Goal: Task Accomplishment & Management: Manage account settings

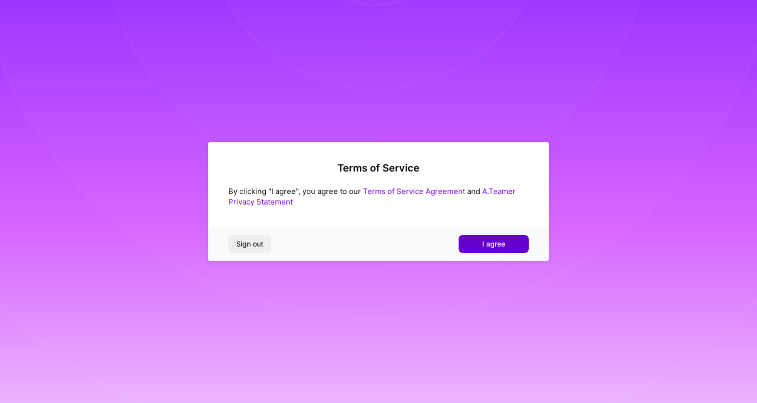
click at [490, 244] on span "I agree" at bounding box center [493, 244] width 23 height 10
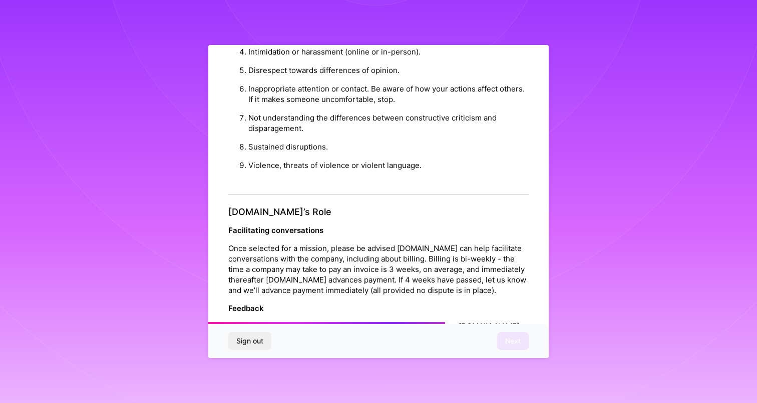
scroll to position [1063, 0]
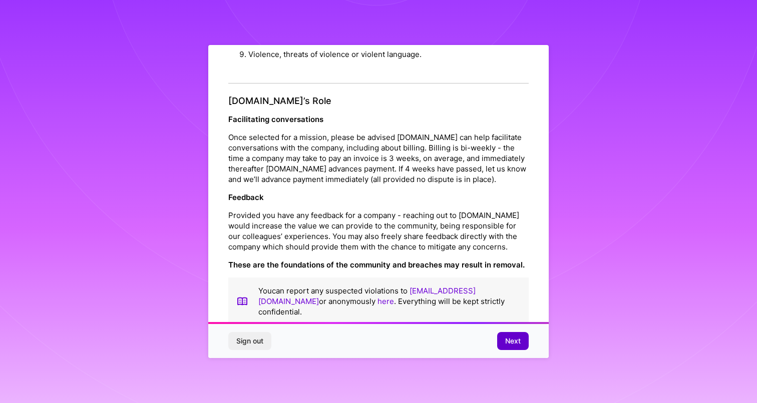
click at [508, 341] on span "Next" at bounding box center [513, 341] width 16 height 10
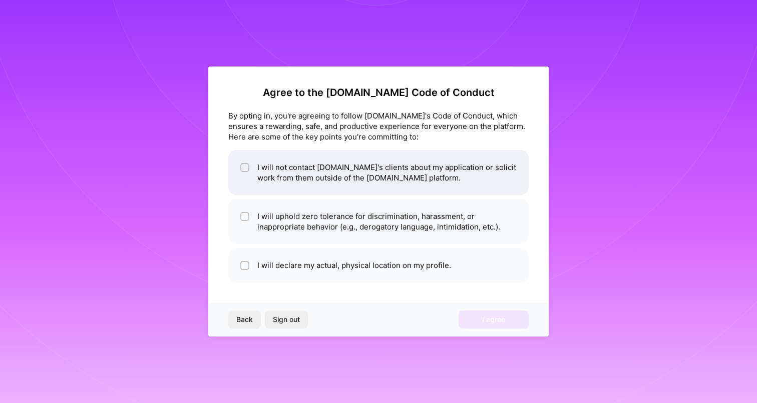
click at [247, 168] on input "checkbox" at bounding box center [245, 168] width 7 height 7
checkbox input "true"
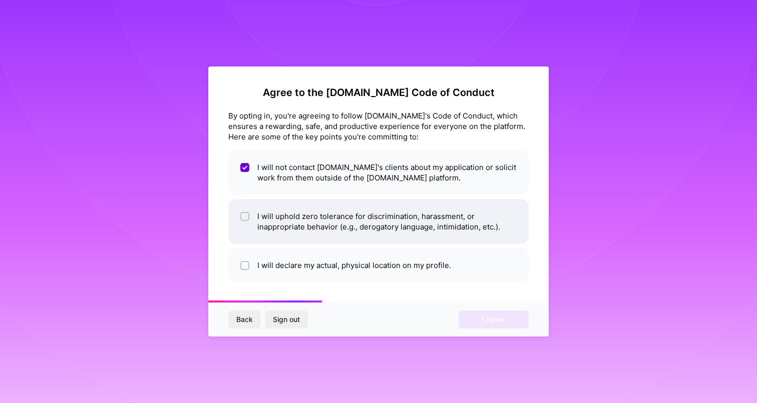
click at [247, 219] on input "checkbox" at bounding box center [245, 217] width 7 height 7
checkbox input "true"
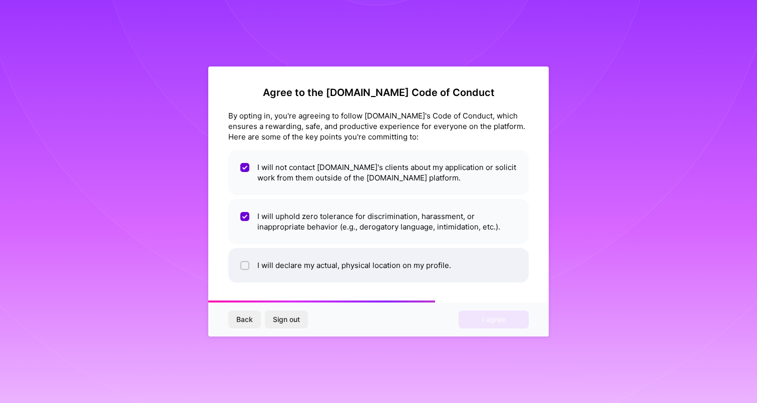
click at [244, 265] on input "checkbox" at bounding box center [245, 266] width 7 height 7
checkbox input "true"
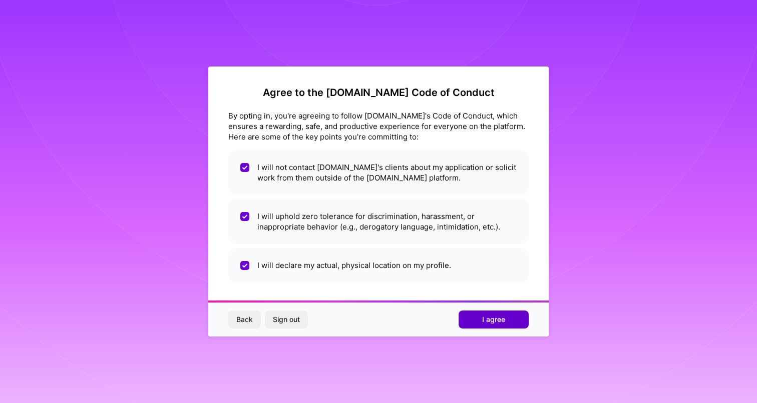
click at [486, 315] on span "I agree" at bounding box center [493, 320] width 23 height 10
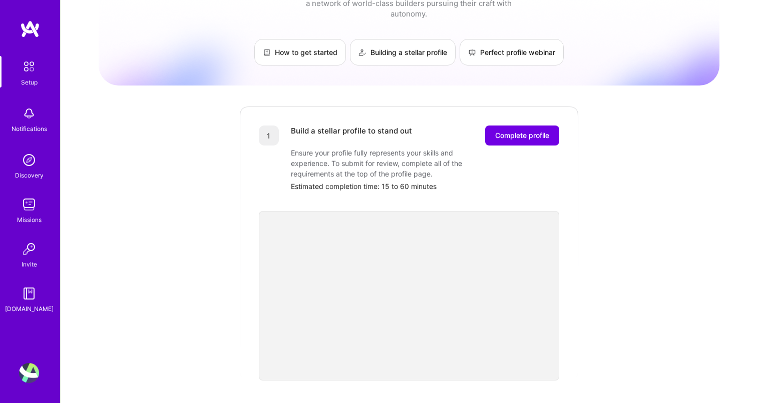
scroll to position [46, 0]
click at [34, 30] on img at bounding box center [30, 29] width 20 height 18
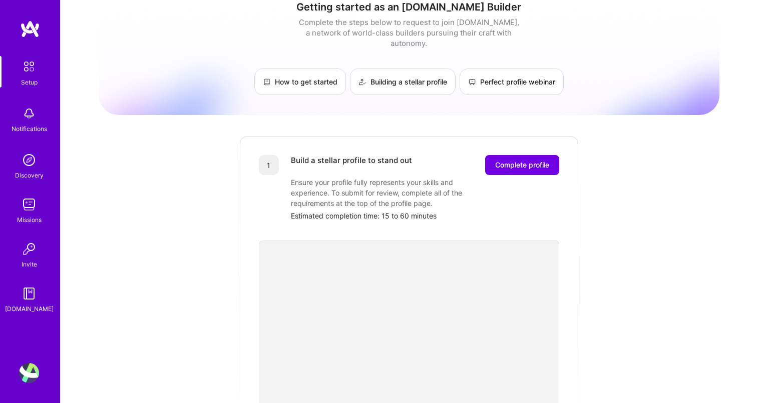
scroll to position [7, 0]
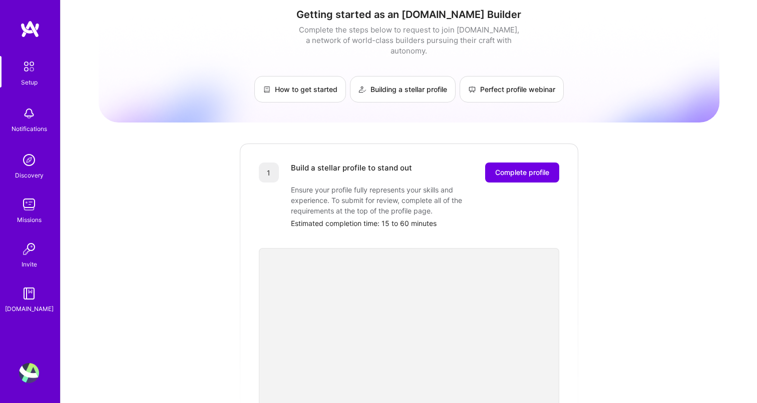
click at [35, 171] on div "Discovery" at bounding box center [29, 175] width 29 height 11
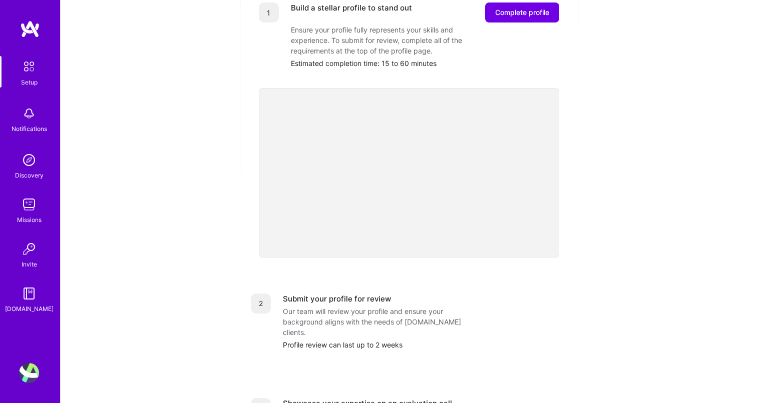
scroll to position [0, 0]
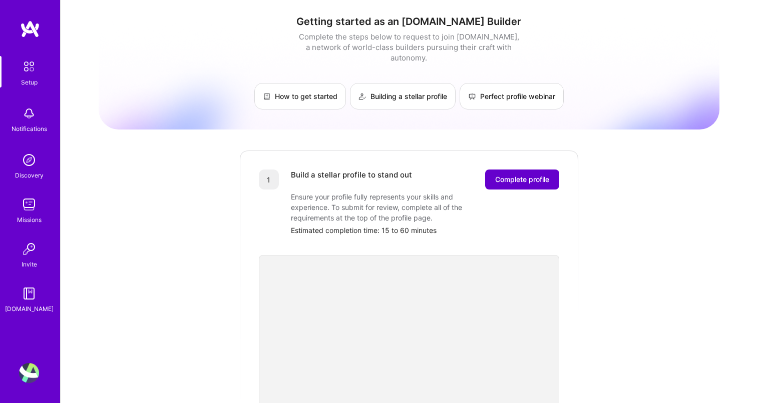
click at [531, 175] on span "Complete profile" at bounding box center [522, 180] width 54 height 10
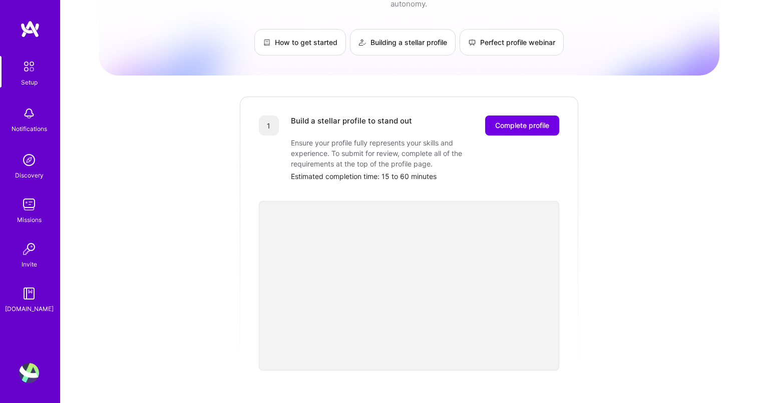
scroll to position [63, 0]
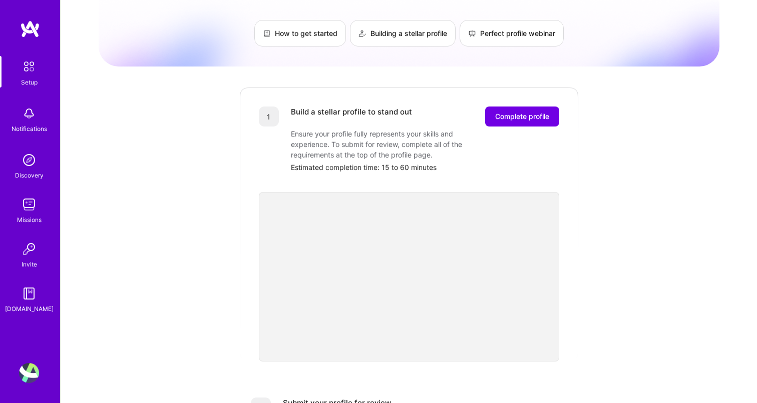
click at [623, 340] on div "Getting started as an A.Team Builder Complete the steps below to request to joi…" at bounding box center [409, 327] width 621 height 767
click at [633, 306] on div "Getting started as an A.Team Builder Complete the steps below to request to joi…" at bounding box center [409, 327] width 621 height 767
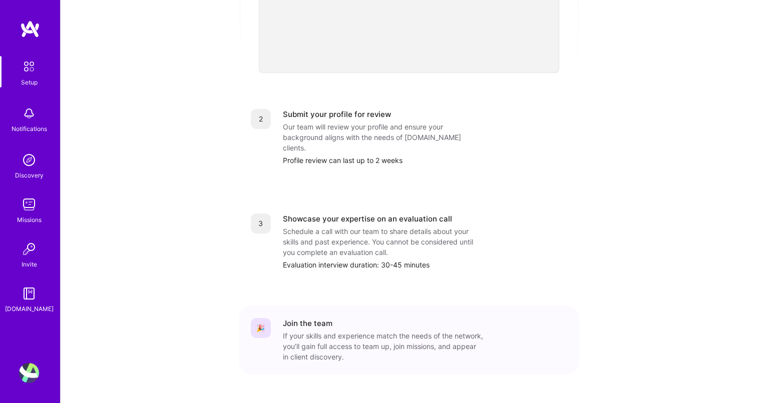
scroll to position [357, 0]
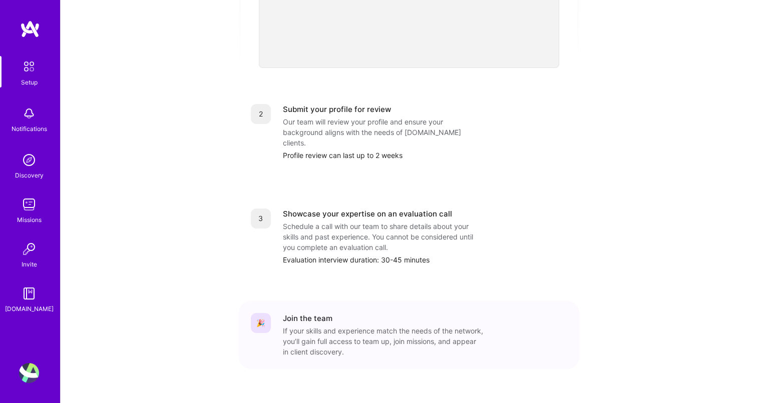
click at [28, 129] on div "Notifications" at bounding box center [30, 129] width 36 height 11
click at [29, 78] on div "Setup" at bounding box center [29, 82] width 17 height 11
click at [33, 301] on img at bounding box center [29, 294] width 20 height 20
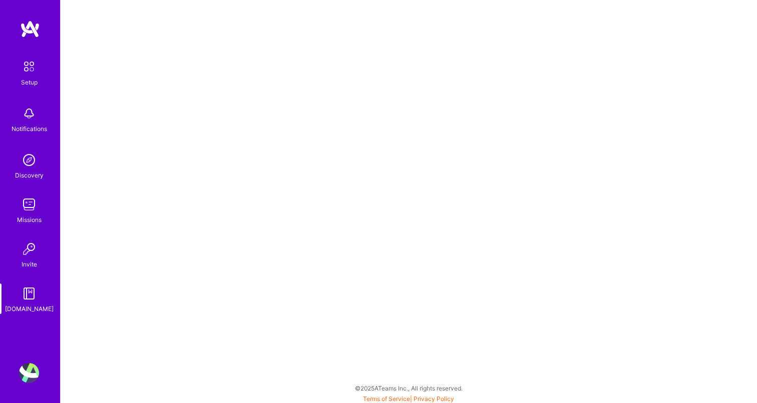
click at [28, 376] on img at bounding box center [29, 373] width 20 height 20
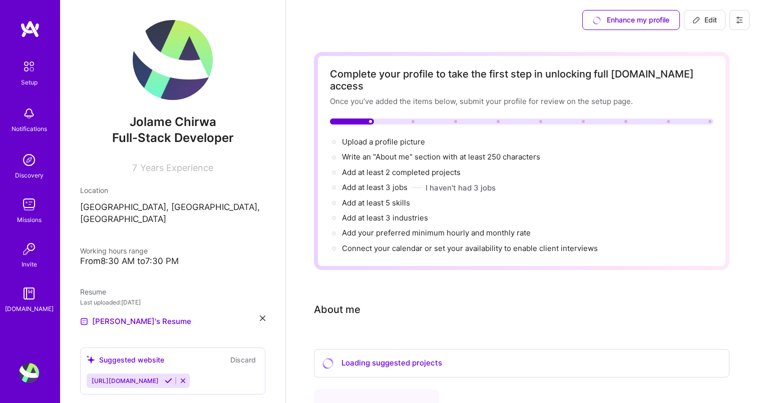
click at [750, 24] on div "Enhance my profile Edit" at bounding box center [665, 20] width 182 height 40
click at [34, 372] on img at bounding box center [29, 373] width 20 height 20
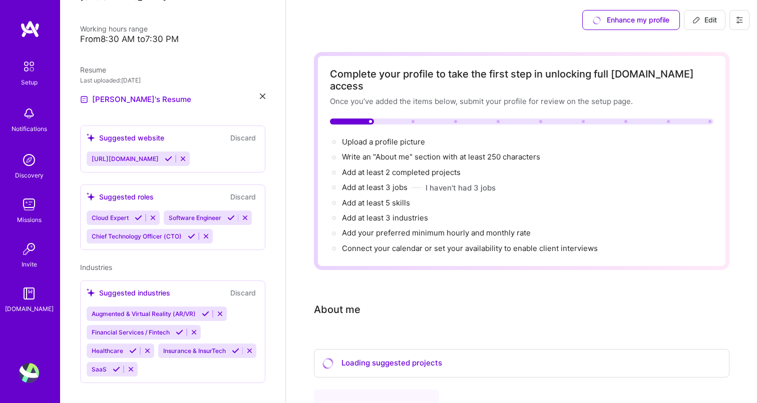
scroll to position [1, 0]
click at [29, 383] on img at bounding box center [29, 373] width 20 height 20
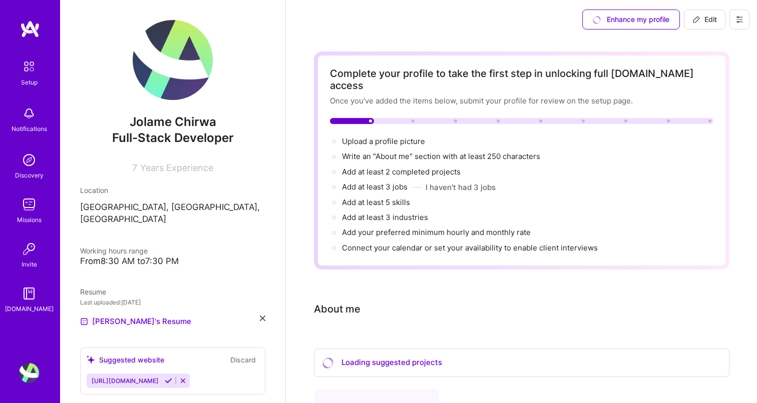
click at [736, 23] on icon at bounding box center [739, 20] width 8 height 8
click at [708, 41] on button "Settings" at bounding box center [711, 43] width 75 height 26
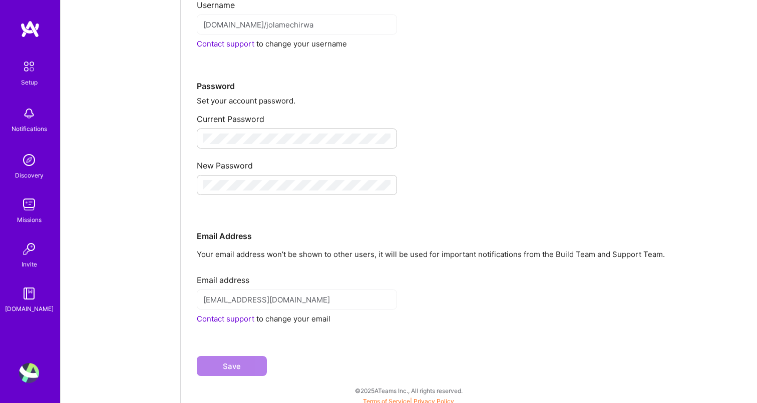
scroll to position [111, 0]
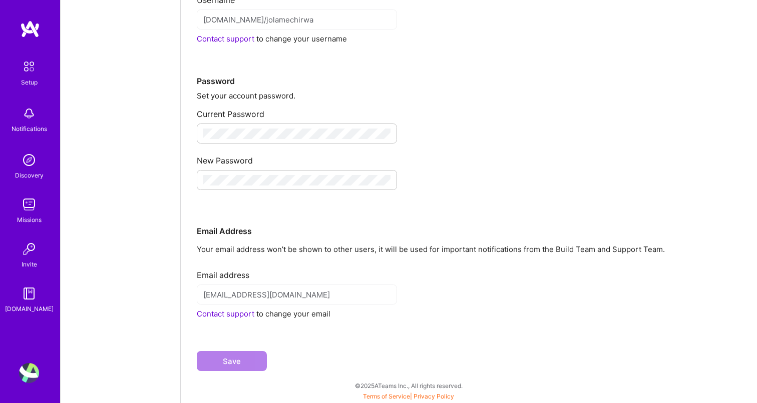
click at [227, 311] on link "Contact support" at bounding box center [226, 314] width 58 height 10
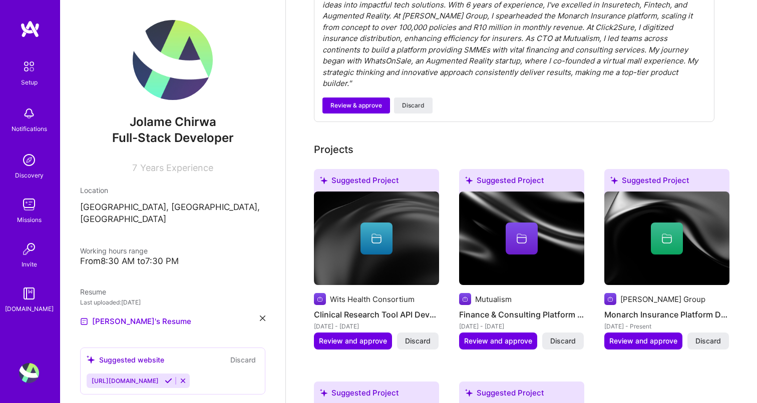
scroll to position [320, 0]
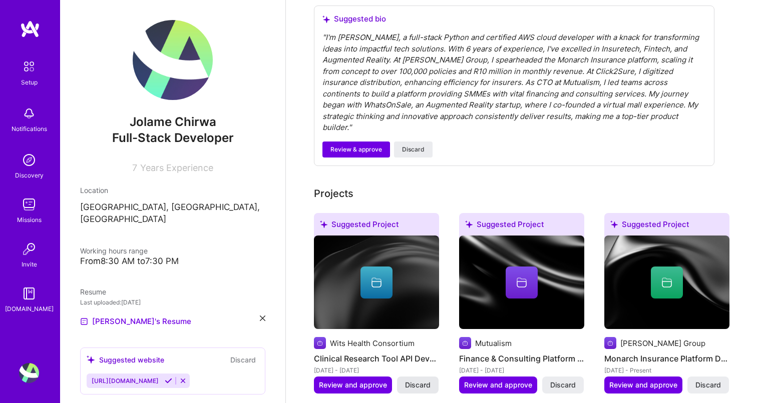
click at [426, 380] on span "Discard" at bounding box center [418, 385] width 26 height 10
click at [565, 380] on span "Discard" at bounding box center [563, 385] width 26 height 10
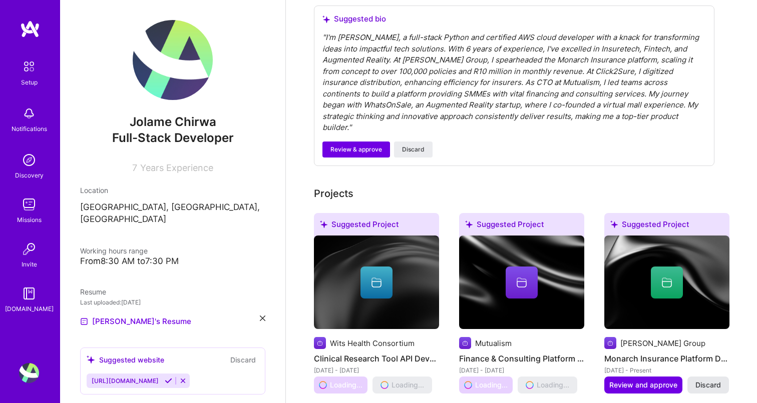
click at [716, 380] on span "Discard" at bounding box center [708, 385] width 26 height 10
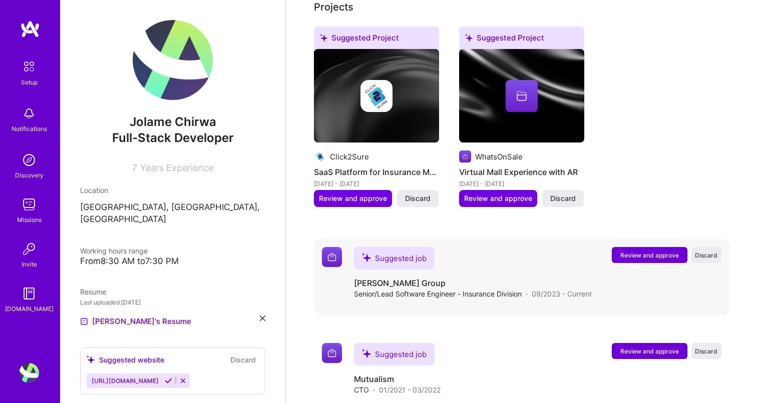
scroll to position [490, 0]
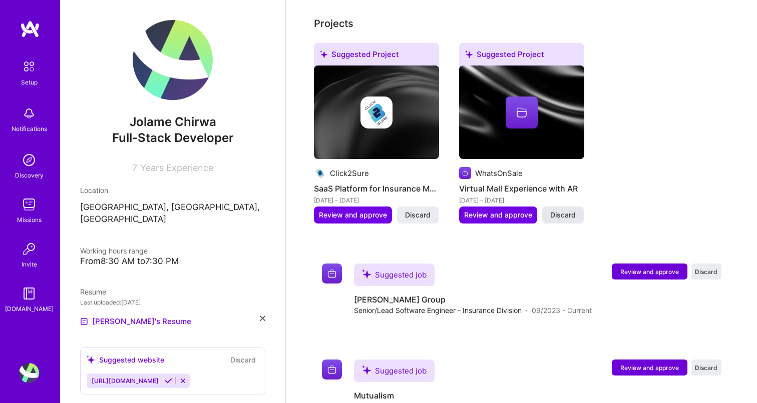
click at [564, 210] on span "Discard" at bounding box center [563, 215] width 26 height 10
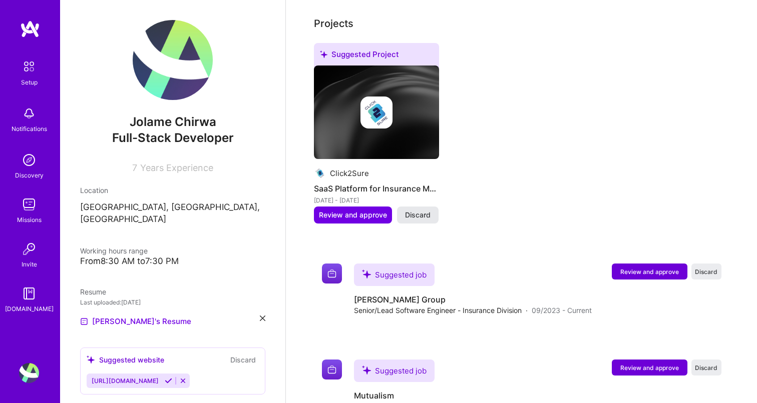
click at [420, 210] on span "Discard" at bounding box center [418, 215] width 26 height 10
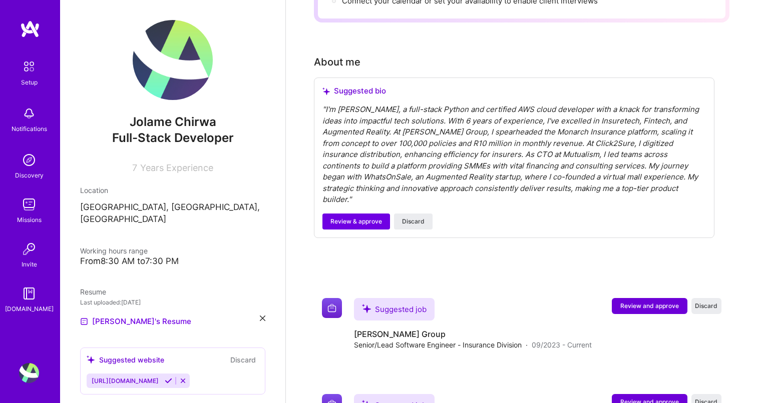
scroll to position [403, 0]
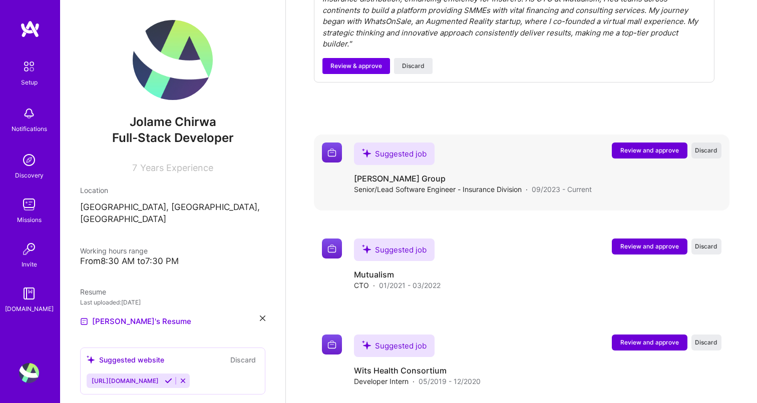
click at [710, 146] on span "Discard" at bounding box center [706, 150] width 23 height 9
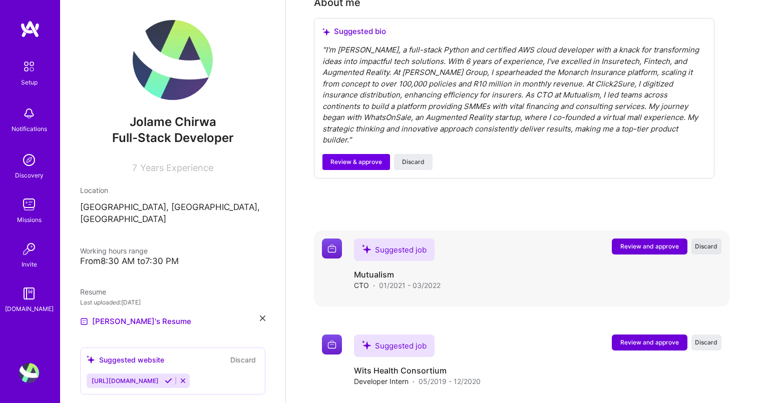
click at [715, 242] on span "Discard" at bounding box center [706, 246] width 23 height 9
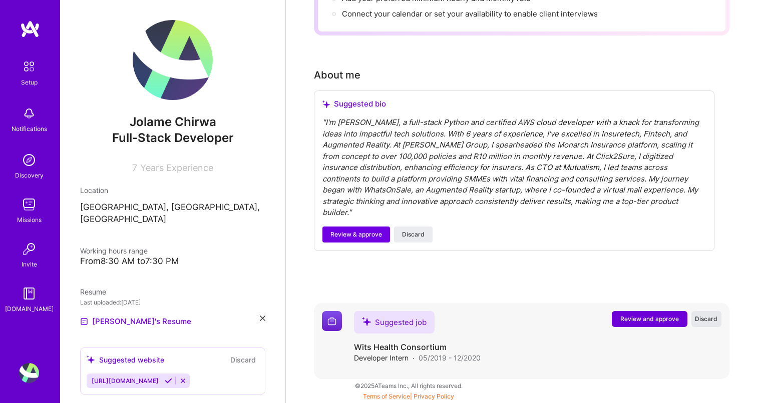
scroll to position [211, 0]
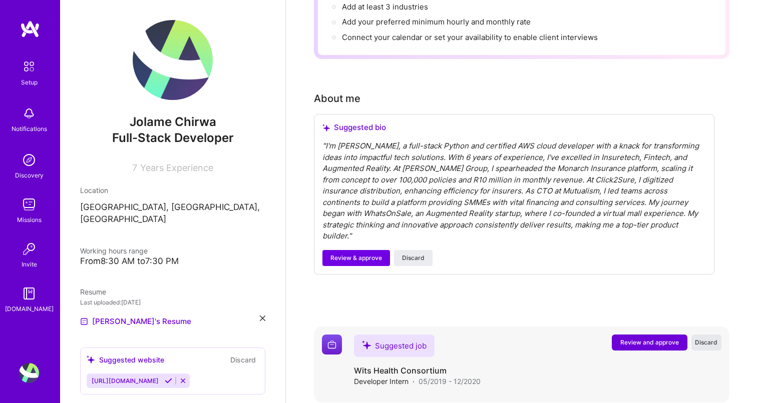
click at [720, 335] on button "Discard" at bounding box center [706, 343] width 30 height 16
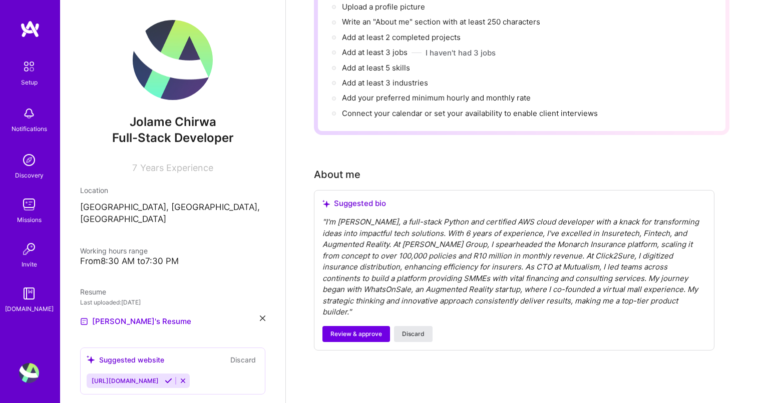
click at [419, 330] on span "Discard" at bounding box center [413, 334] width 23 height 9
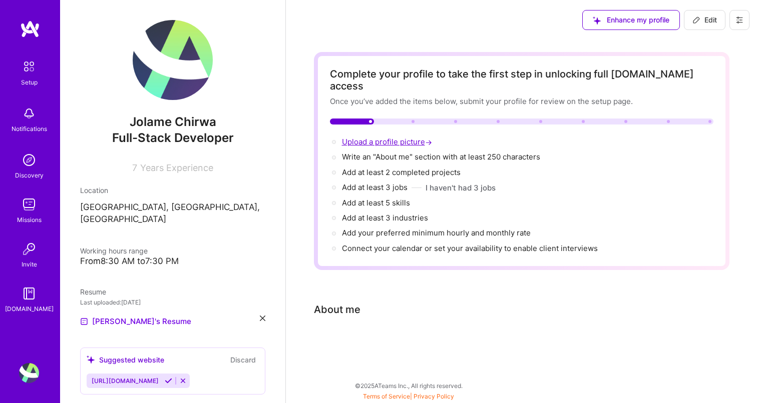
click at [373, 137] on span "Upload a profile picture →" at bounding box center [388, 142] width 92 height 10
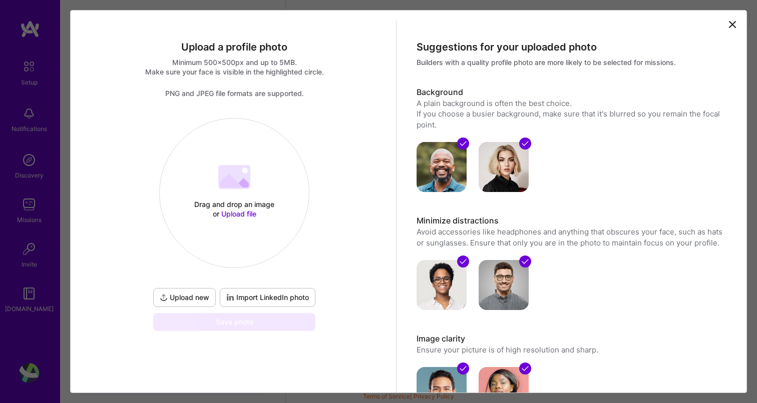
click at [731, 26] on icon at bounding box center [732, 25] width 12 height 12
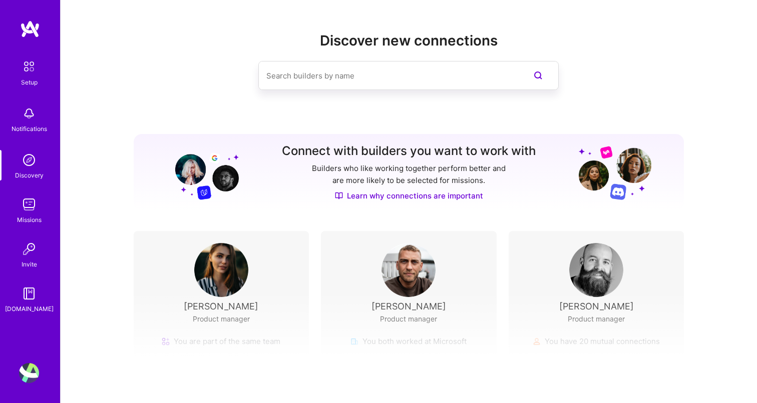
scroll to position [75, 0]
